Goal: Submit feedback/report problem: Submit feedback/report problem

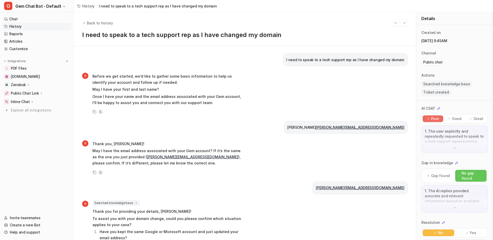
scroll to position [269, 0]
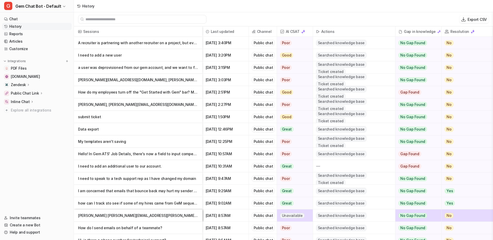
click at [150, 116] on p "submit ticket" at bounding box center [138, 117] width 120 height 12
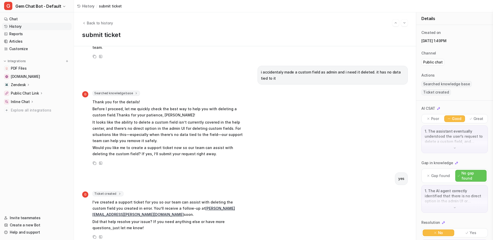
scroll to position [149, 0]
